Goal: Find specific page/section: Find specific page/section

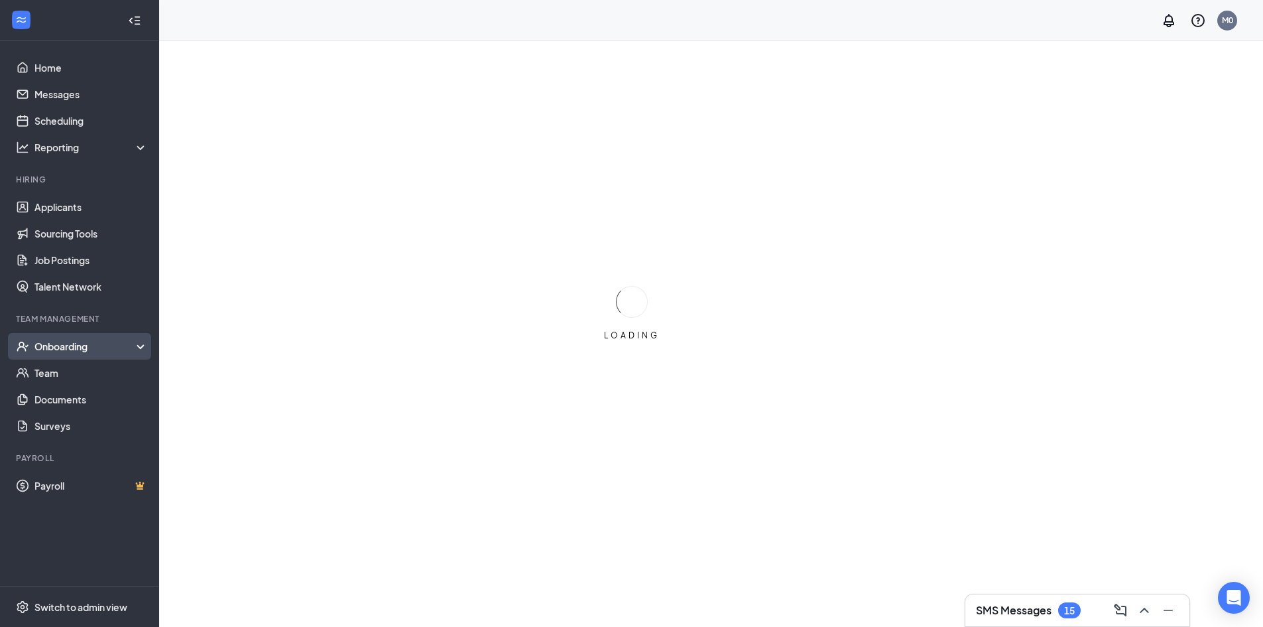
click at [46, 342] on div "Onboarding" at bounding box center [85, 346] width 102 height 13
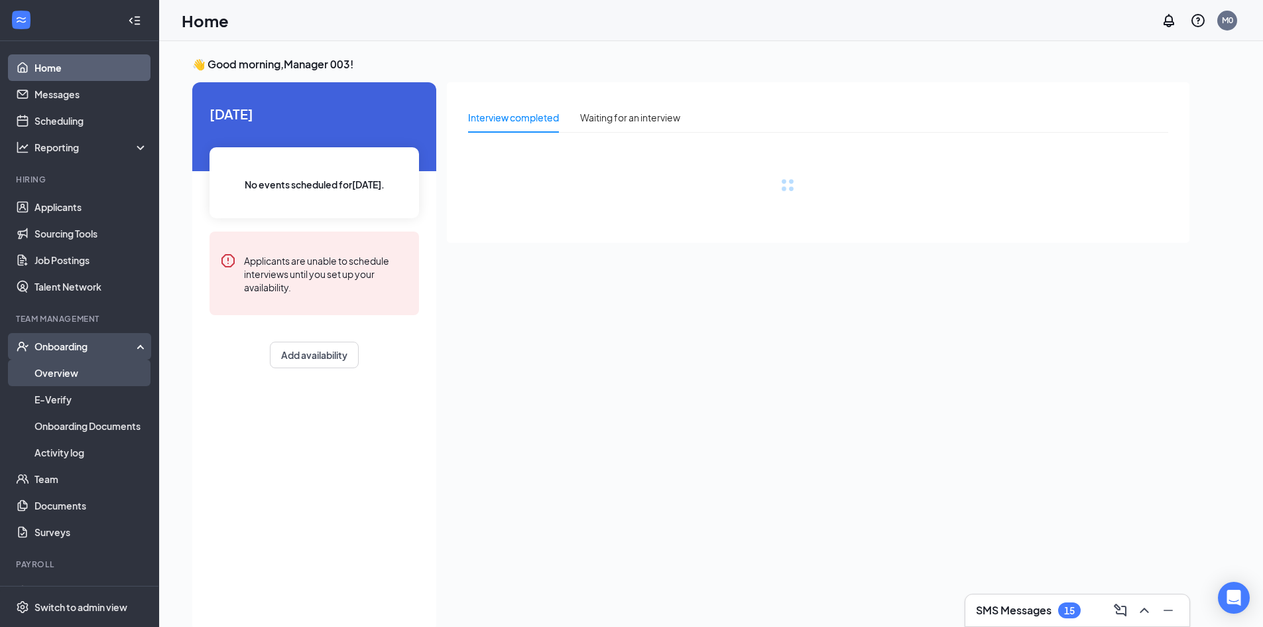
click at [65, 373] on link "Overview" at bounding box center [90, 372] width 113 height 27
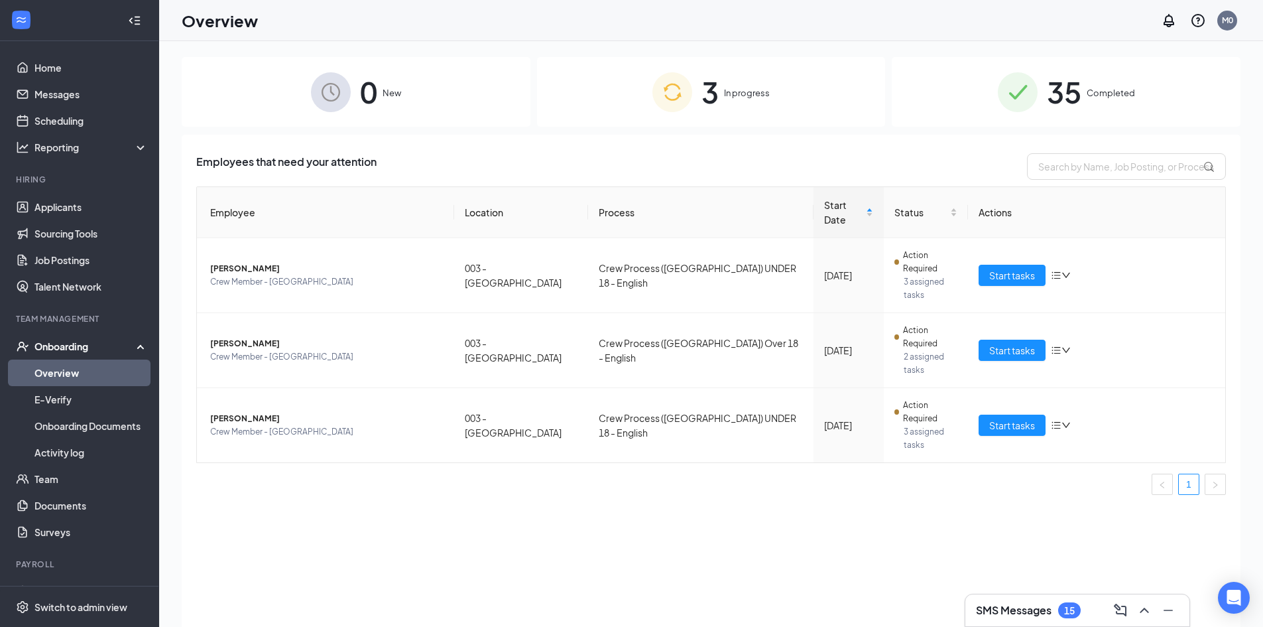
click at [1074, 99] on span "35" at bounding box center [1064, 92] width 34 height 46
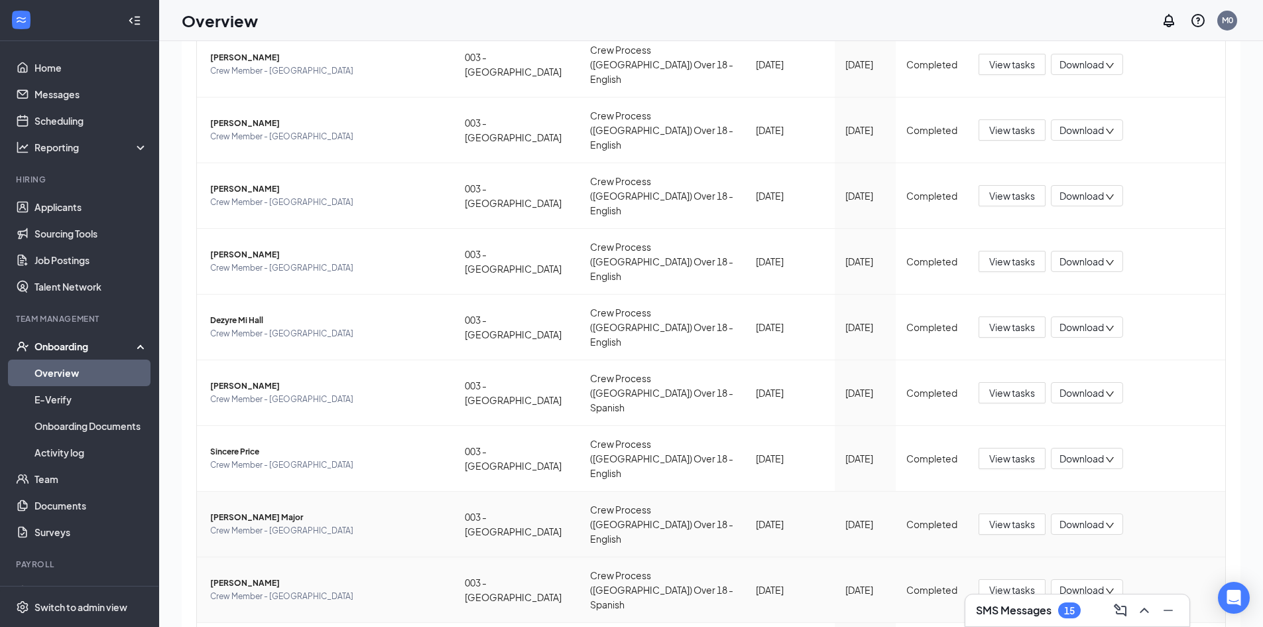
scroll to position [60, 0]
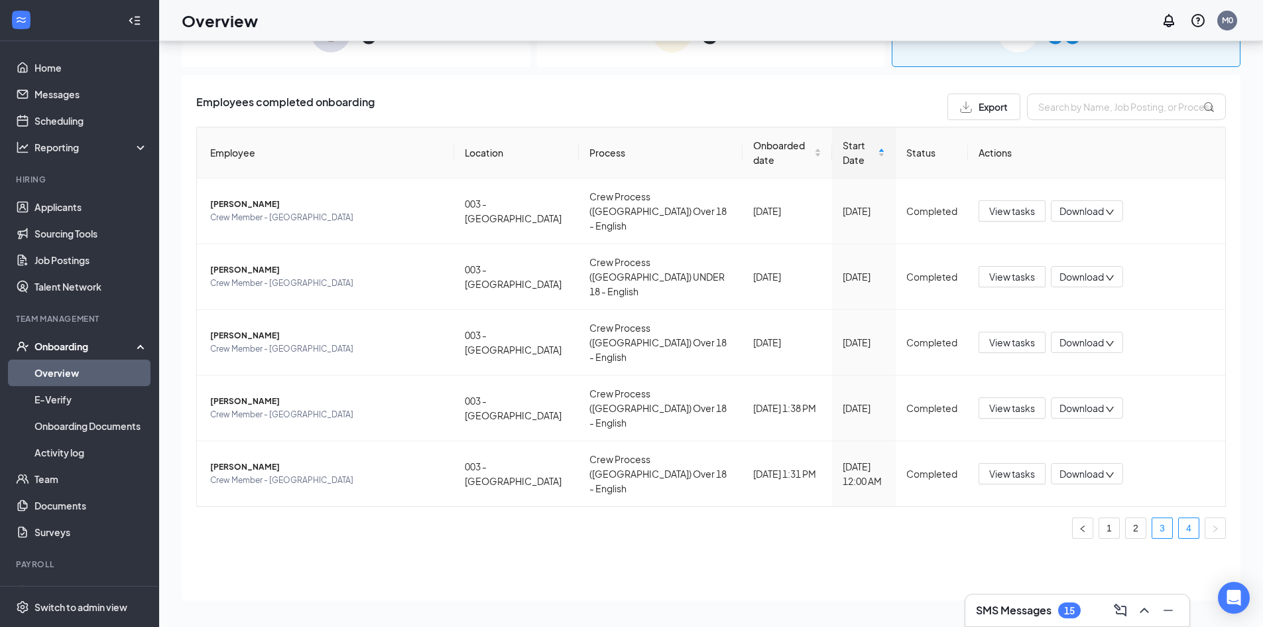
click at [1163, 518] on link "3" at bounding box center [1163, 528] width 20 height 20
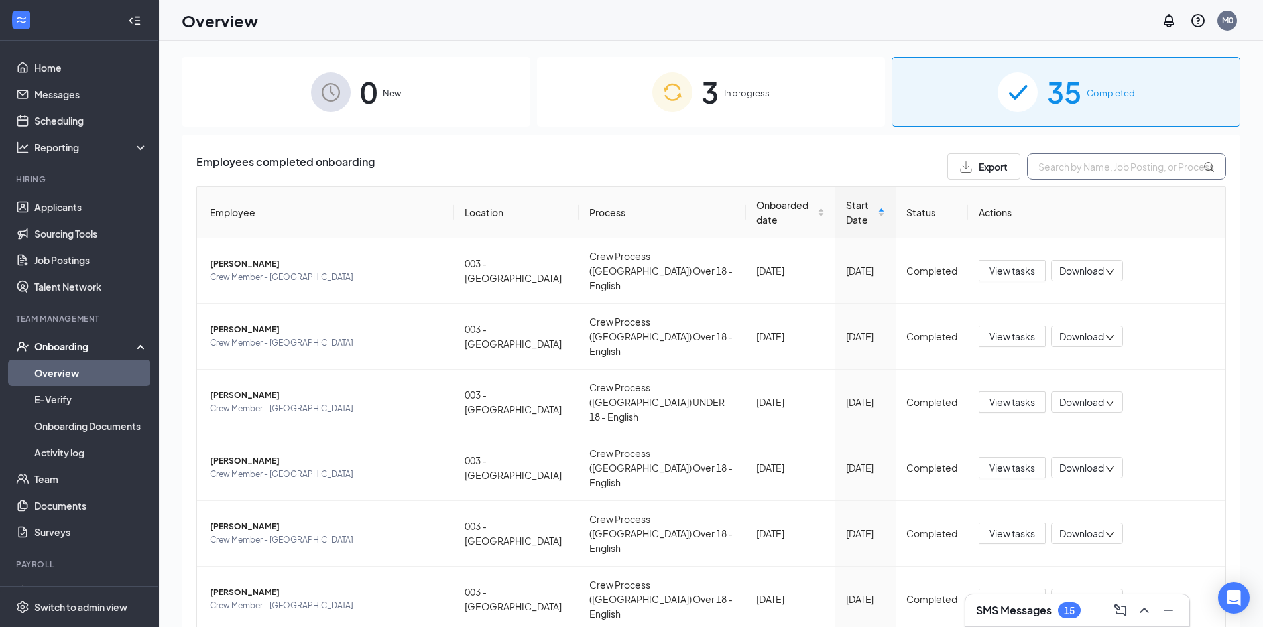
click at [1053, 162] on input "text" at bounding box center [1126, 166] width 199 height 27
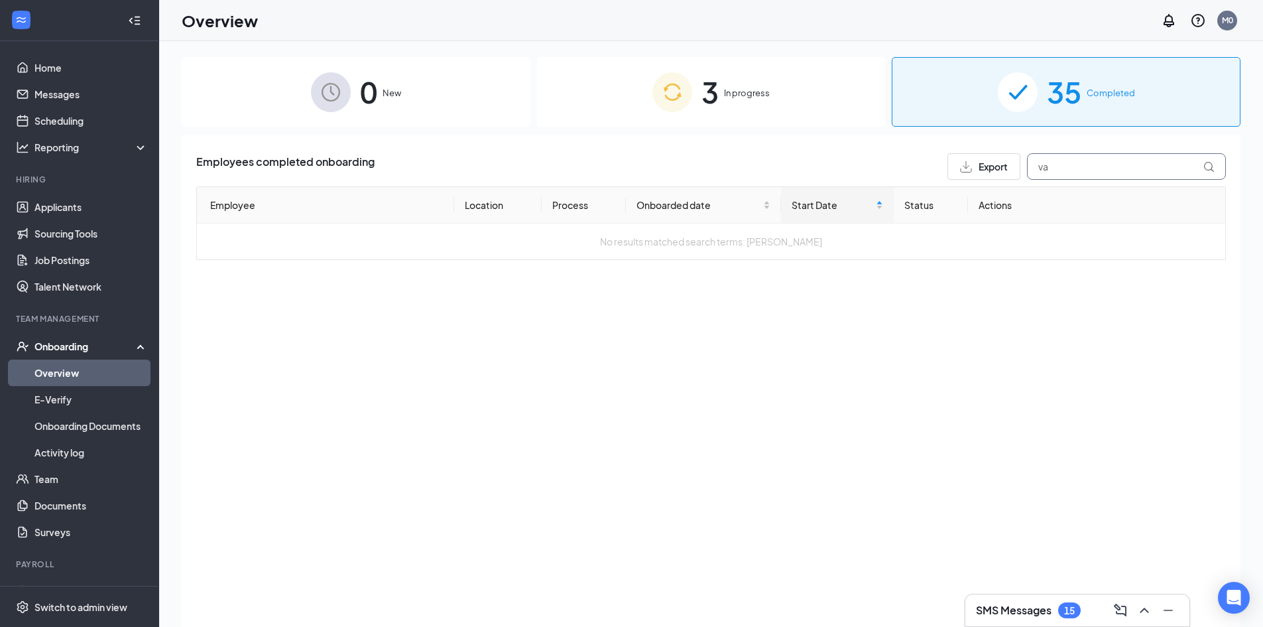
type input "v"
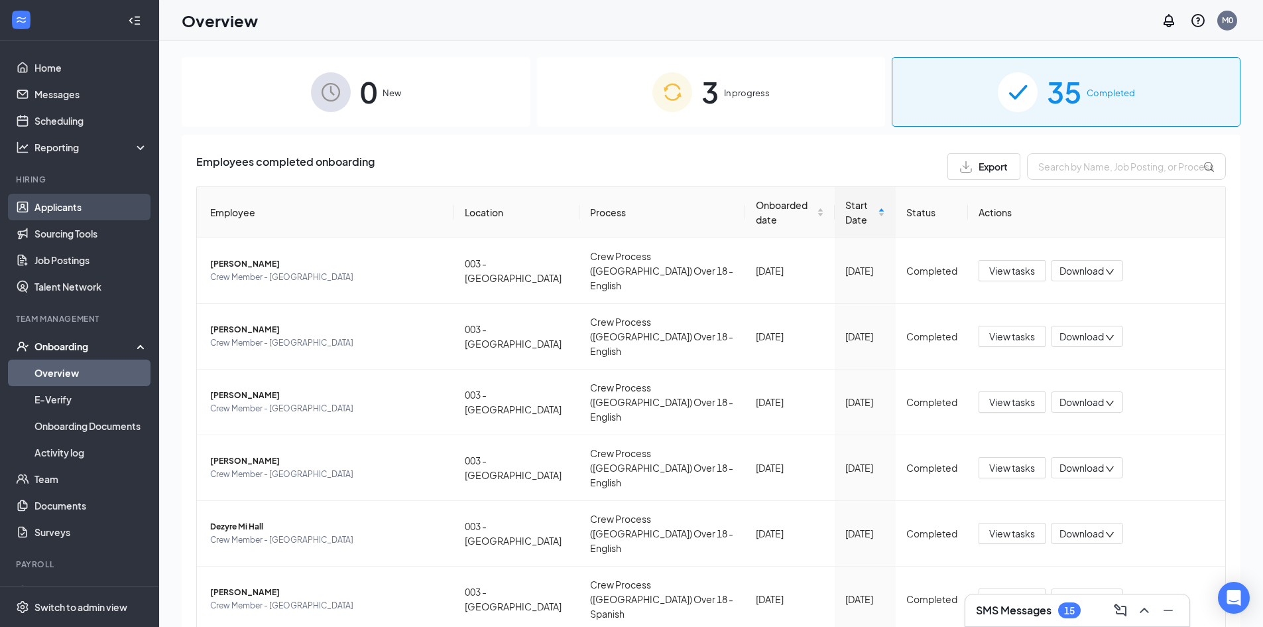
click at [80, 206] on link "Applicants" at bounding box center [90, 207] width 113 height 27
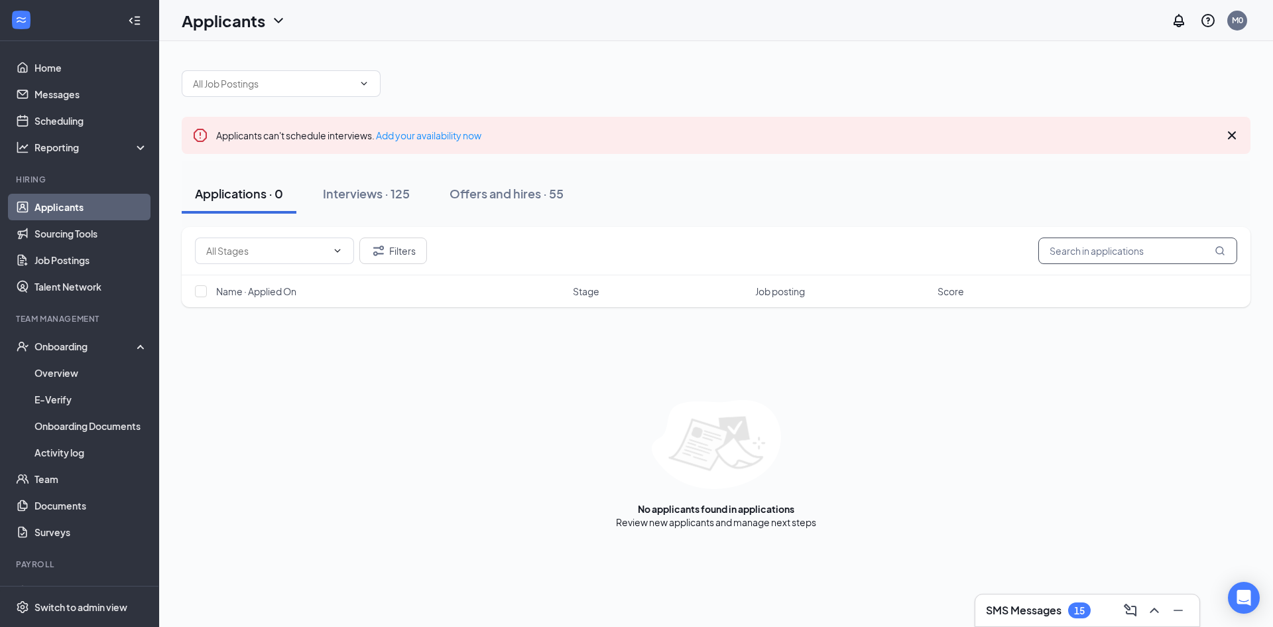
click at [1086, 249] on input "text" at bounding box center [1138, 250] width 199 height 27
click at [348, 183] on button "Interviews · 125" at bounding box center [366, 194] width 113 height 40
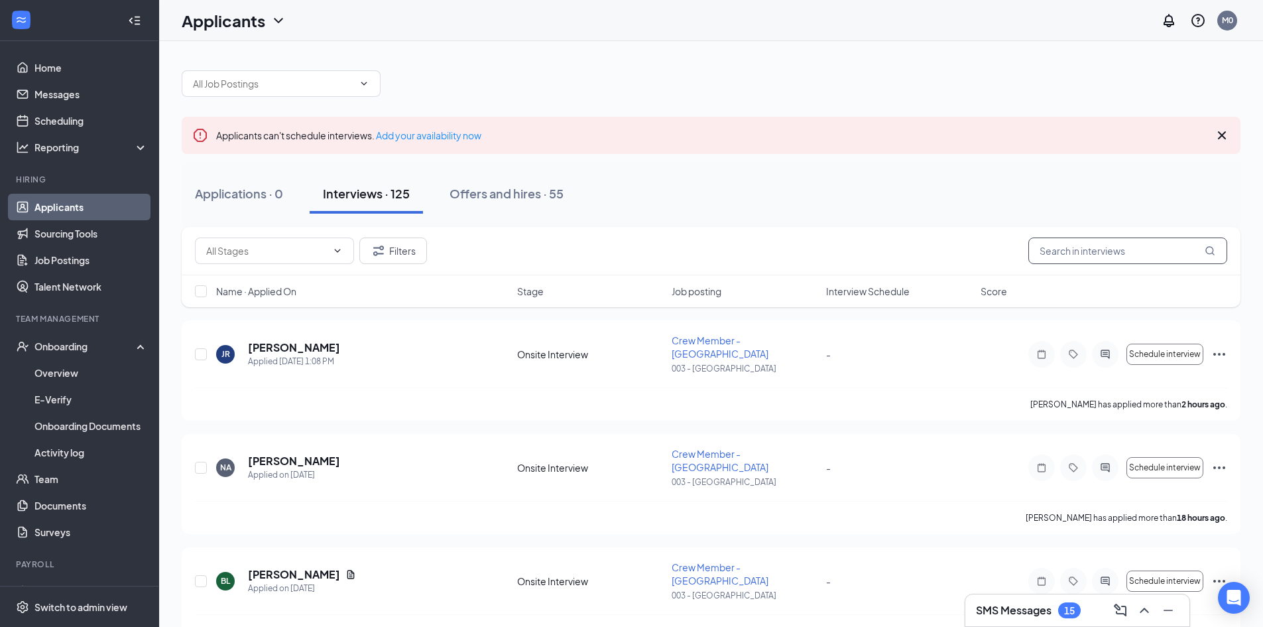
click at [1143, 250] on input "text" at bounding box center [1128, 250] width 199 height 27
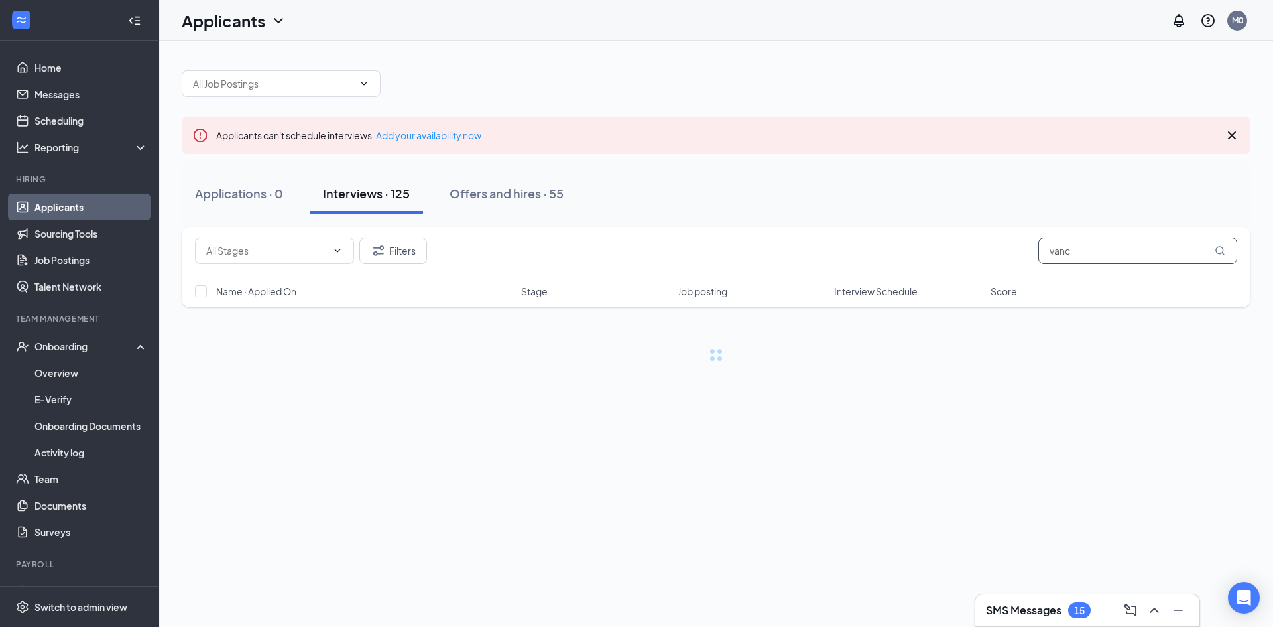
type input "[PERSON_NAME]"
